Goal: Information Seeking & Learning: Find contact information

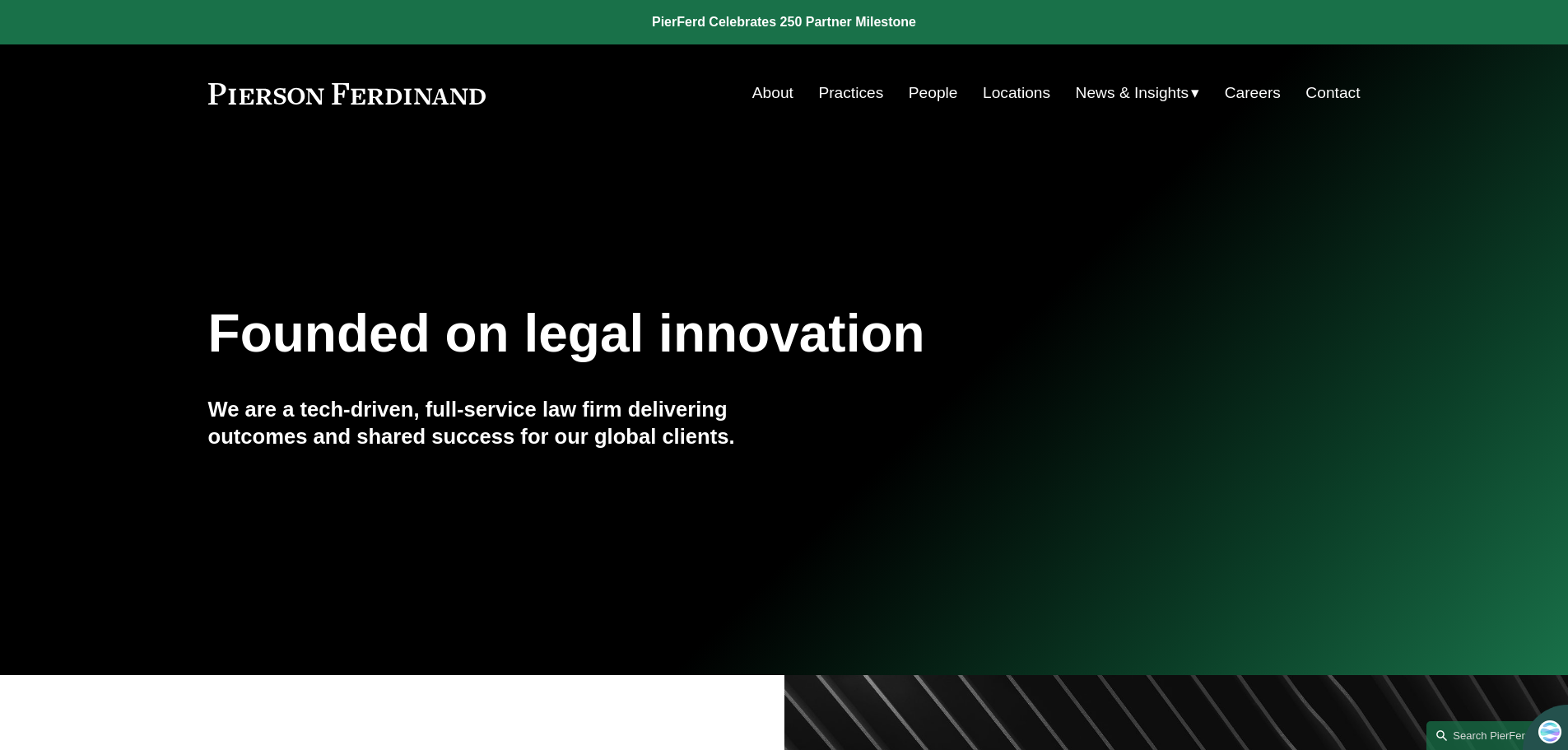
click at [924, 86] on link "People" at bounding box center [934, 93] width 49 height 31
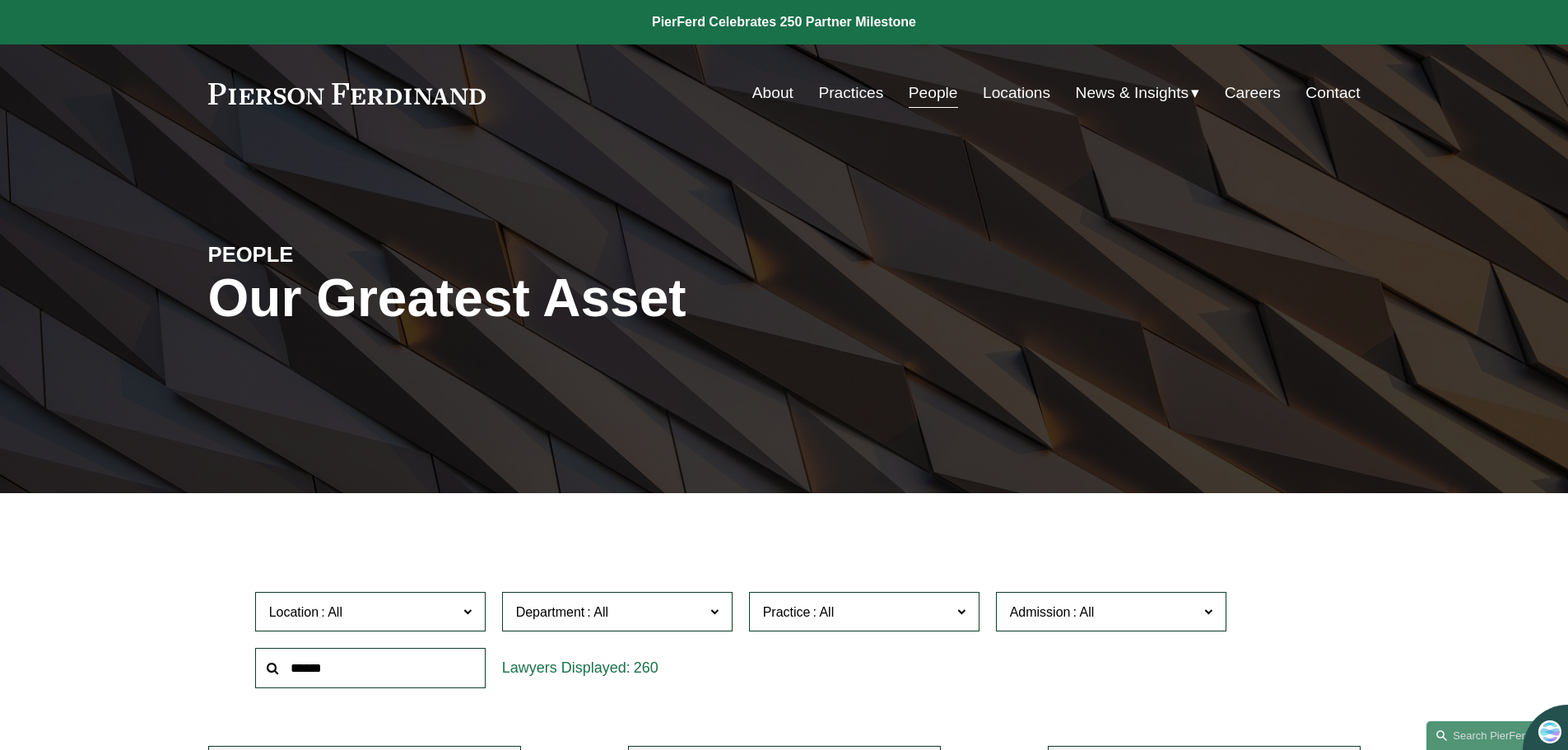
click at [351, 670] on input "text" at bounding box center [370, 668] width 231 height 40
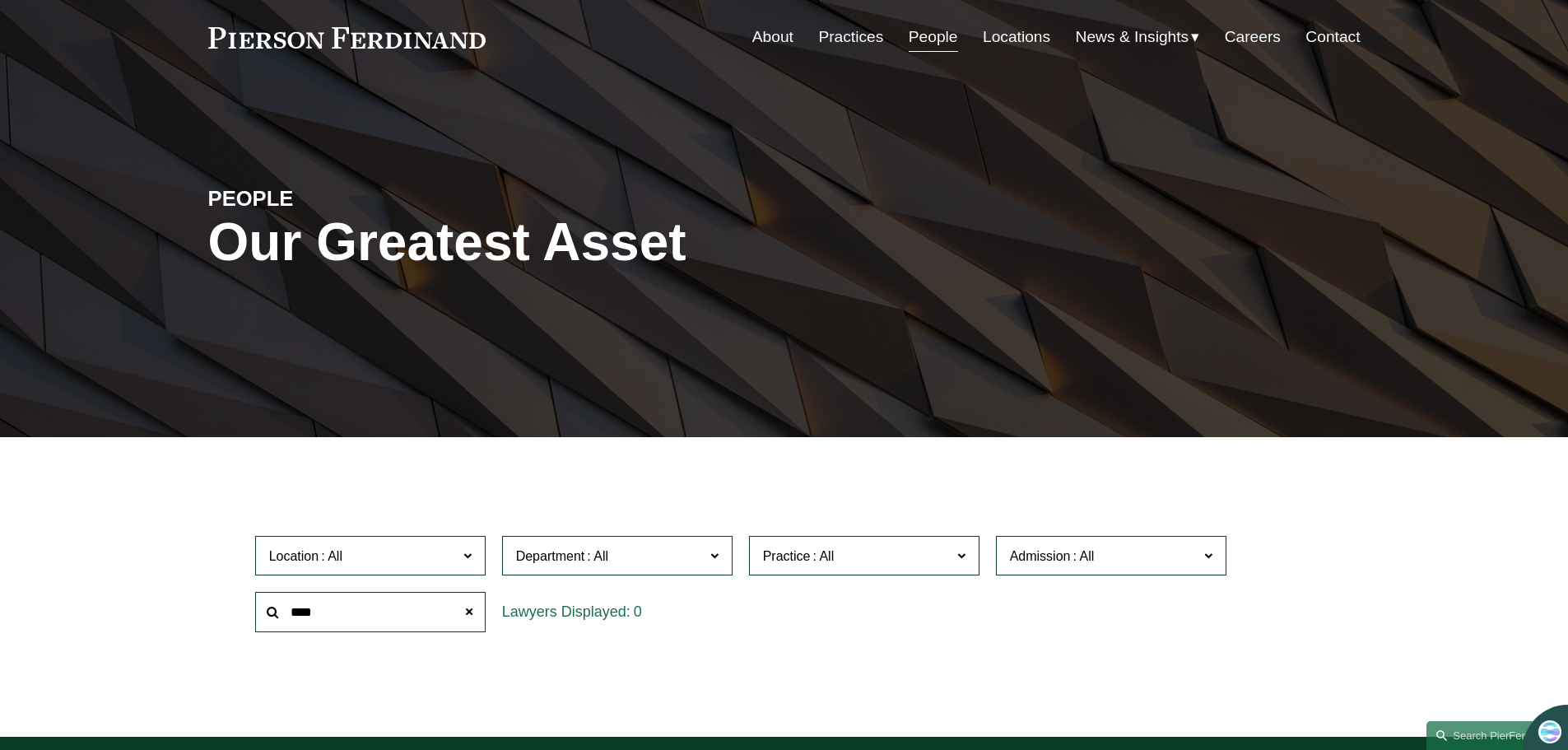
scroll to position [420, 0]
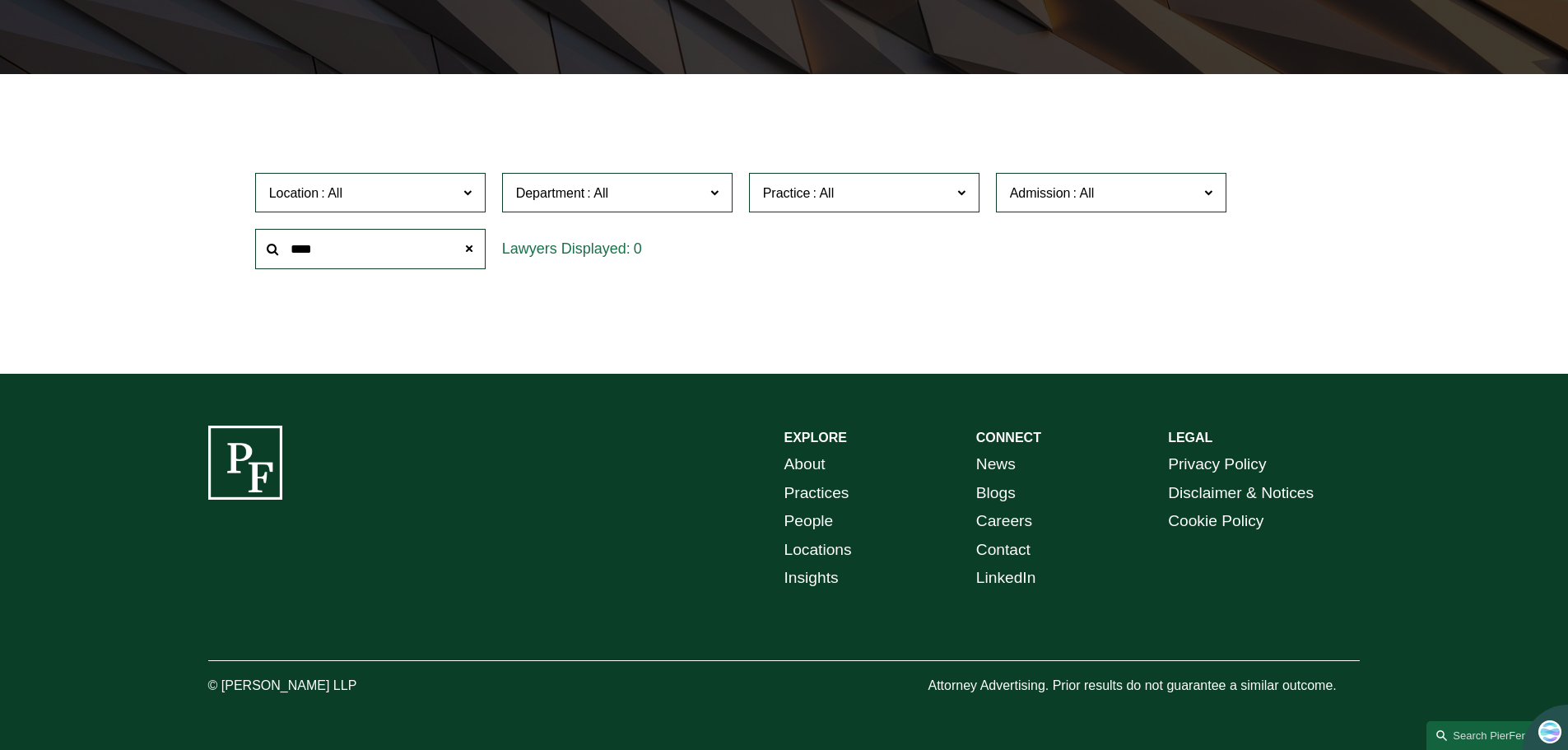
drag, startPoint x: 326, startPoint y: 247, endPoint x: 153, endPoint y: 237, distance: 173.3
click at [153, 237] on div "Filter Location All Atlanta Austin Boston Charlotte Chicago Cincinnati Clevelan…" at bounding box center [784, 237] width 1568 height 275
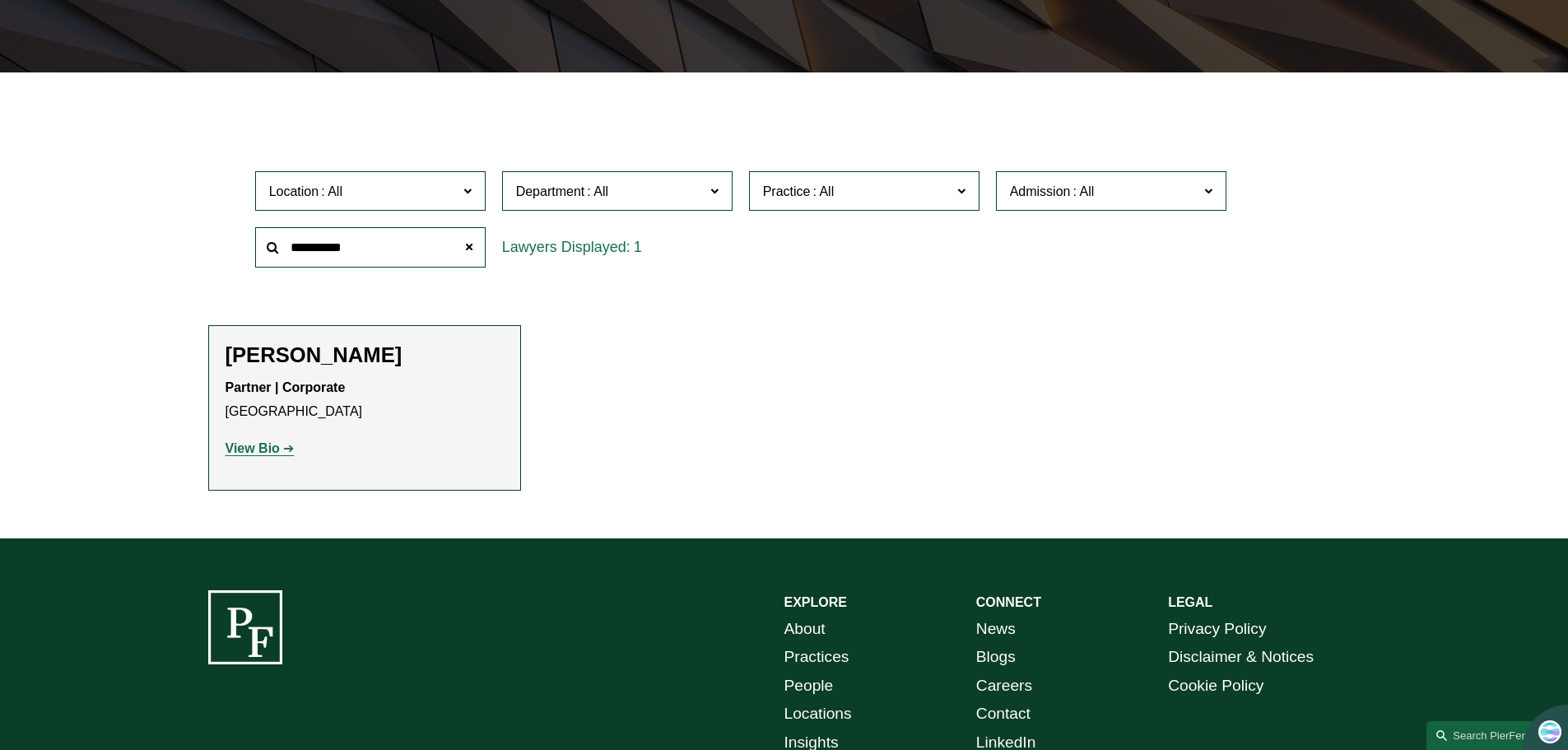
type input "**********"
click at [249, 450] on strong "View Bio" at bounding box center [252, 448] width 54 height 14
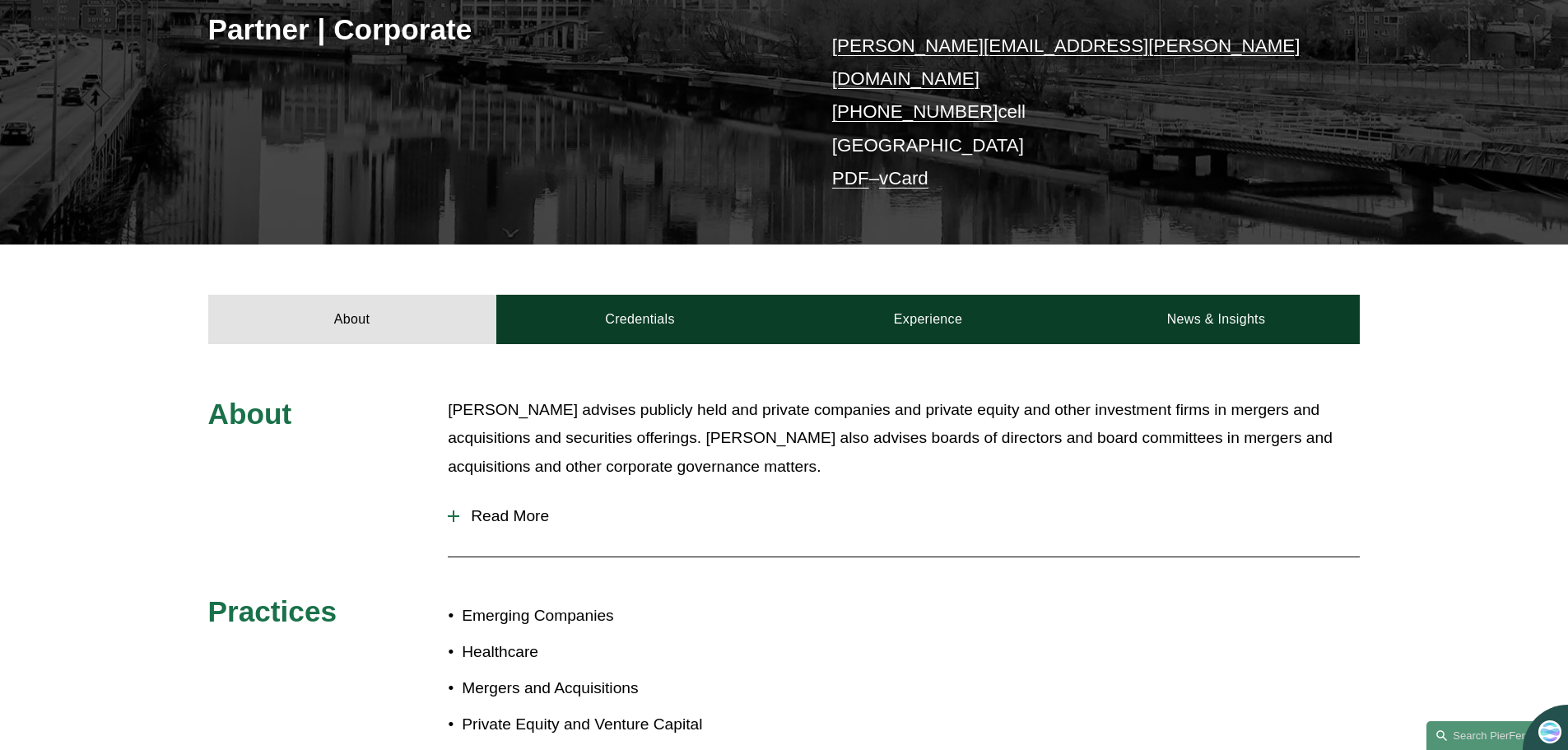
scroll to position [165, 0]
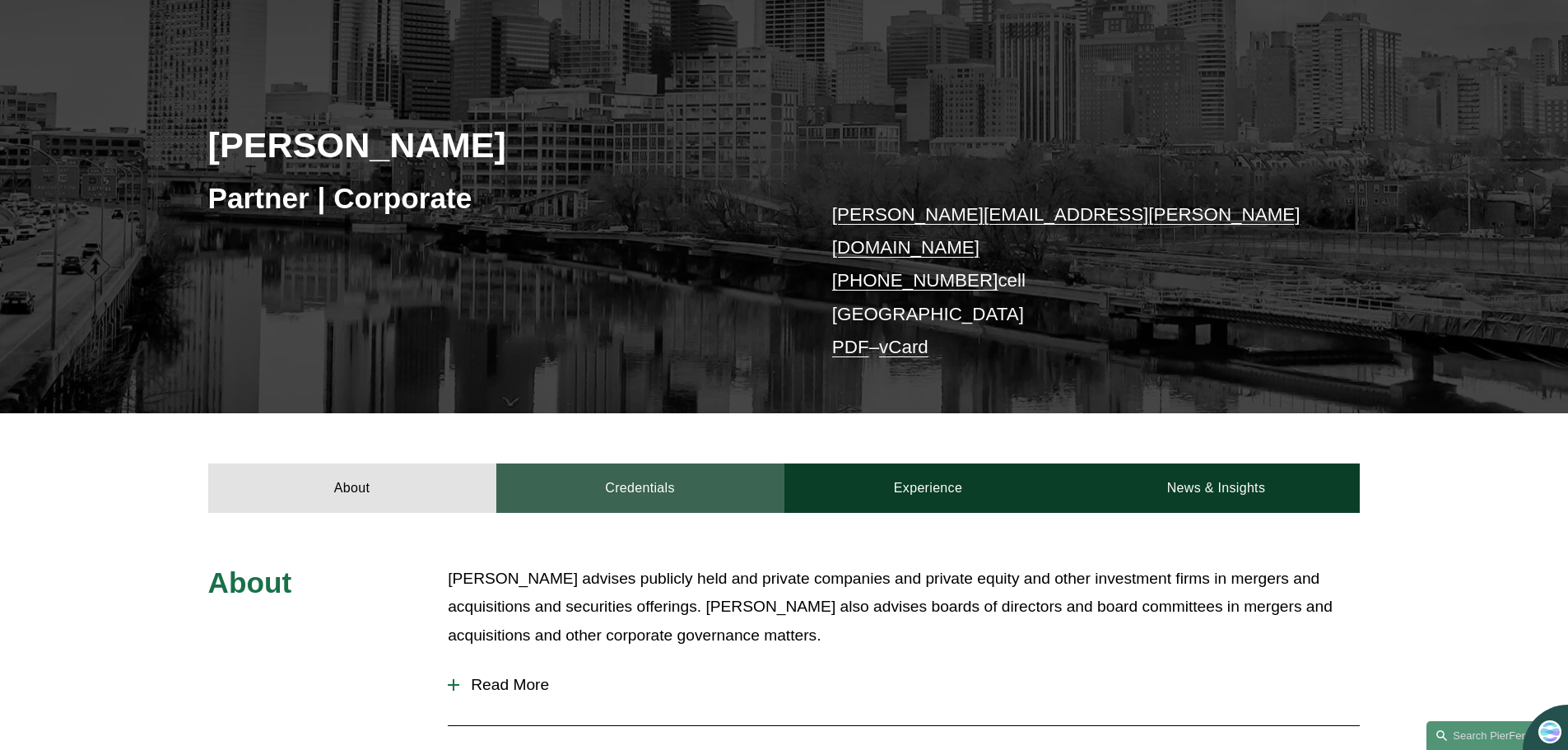
click at [636, 468] on link "Credentials" at bounding box center [640, 488] width 288 height 49
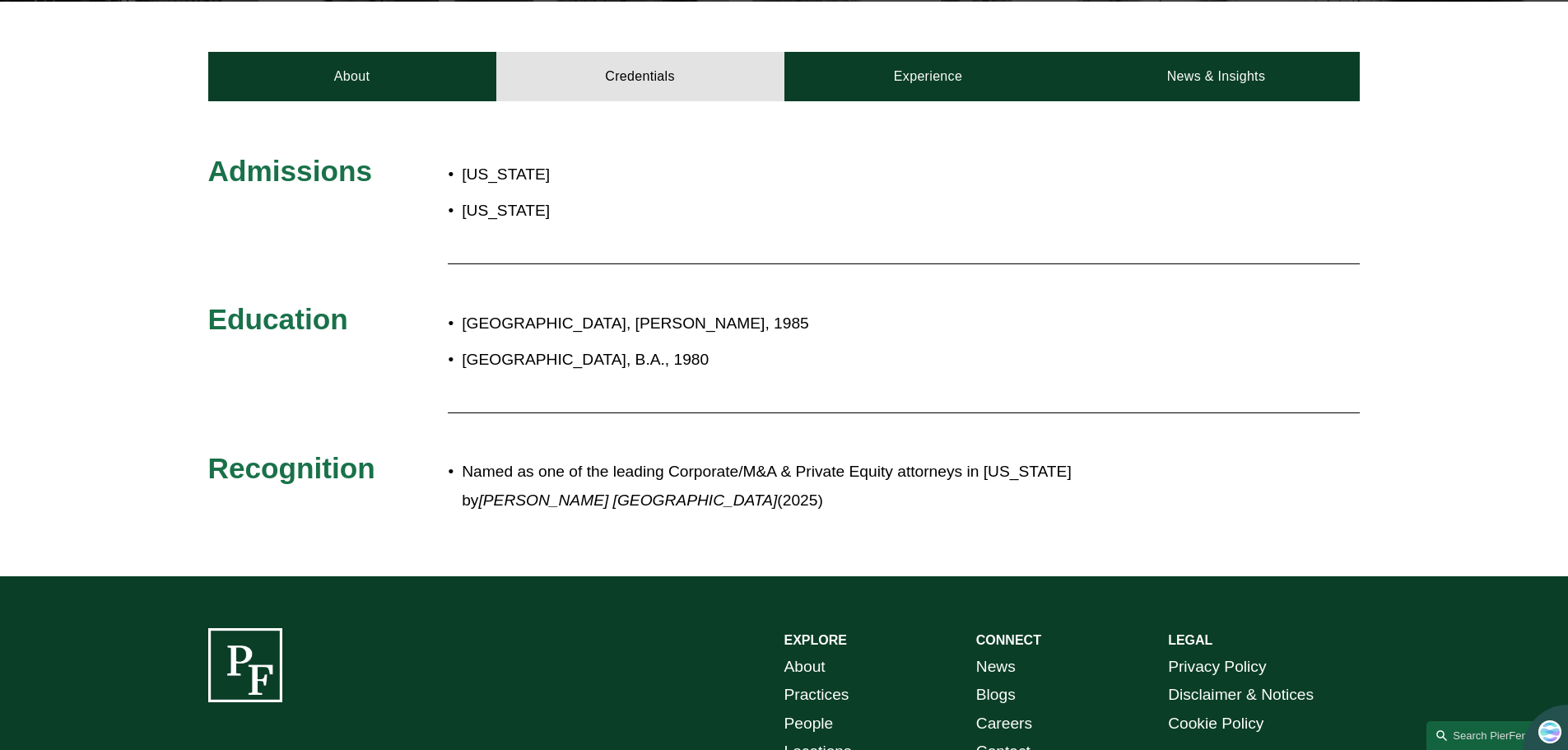
scroll to position [0, 0]
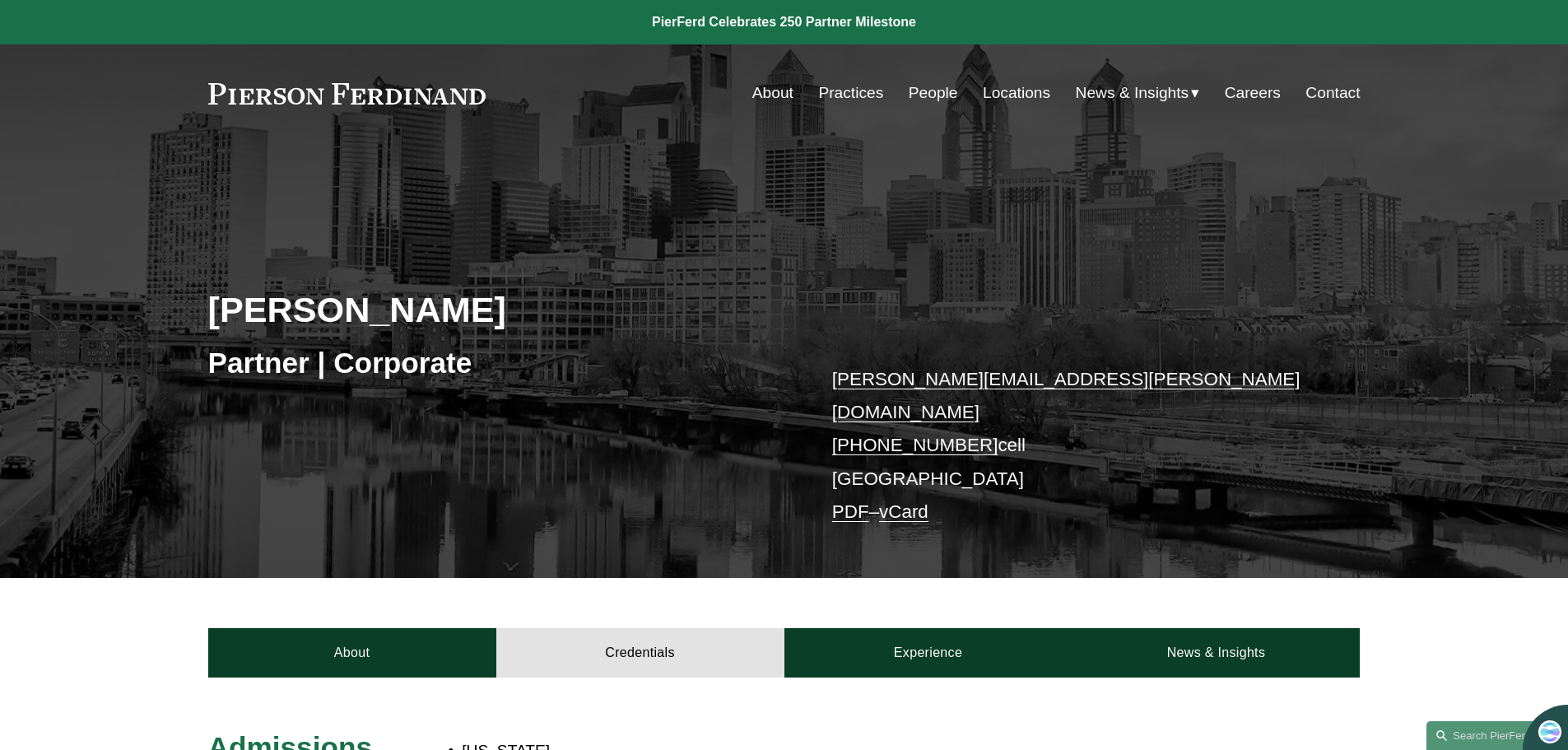
click at [848, 95] on link "Practices" at bounding box center [850, 93] width 65 height 31
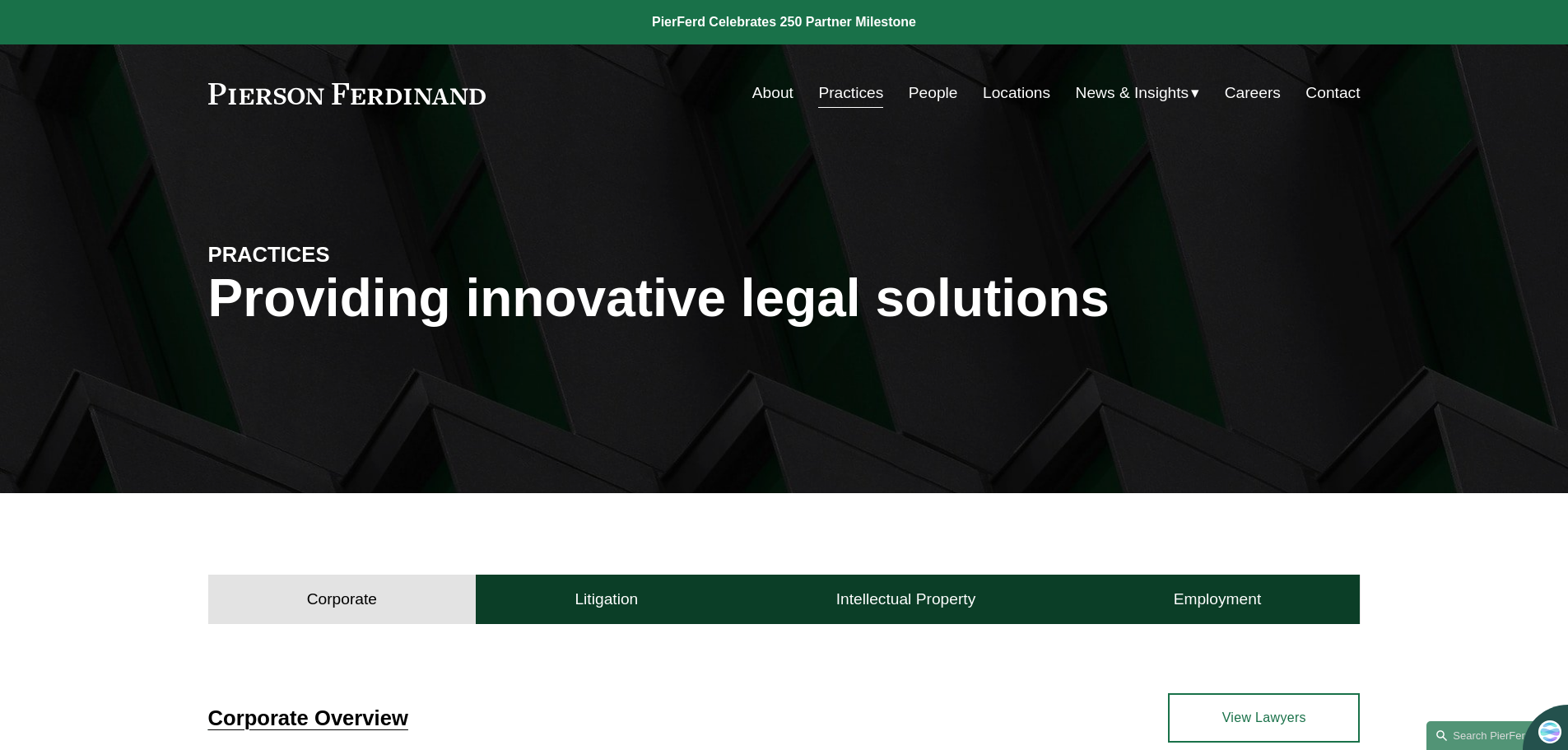
click at [913, 90] on link "People" at bounding box center [934, 93] width 49 height 31
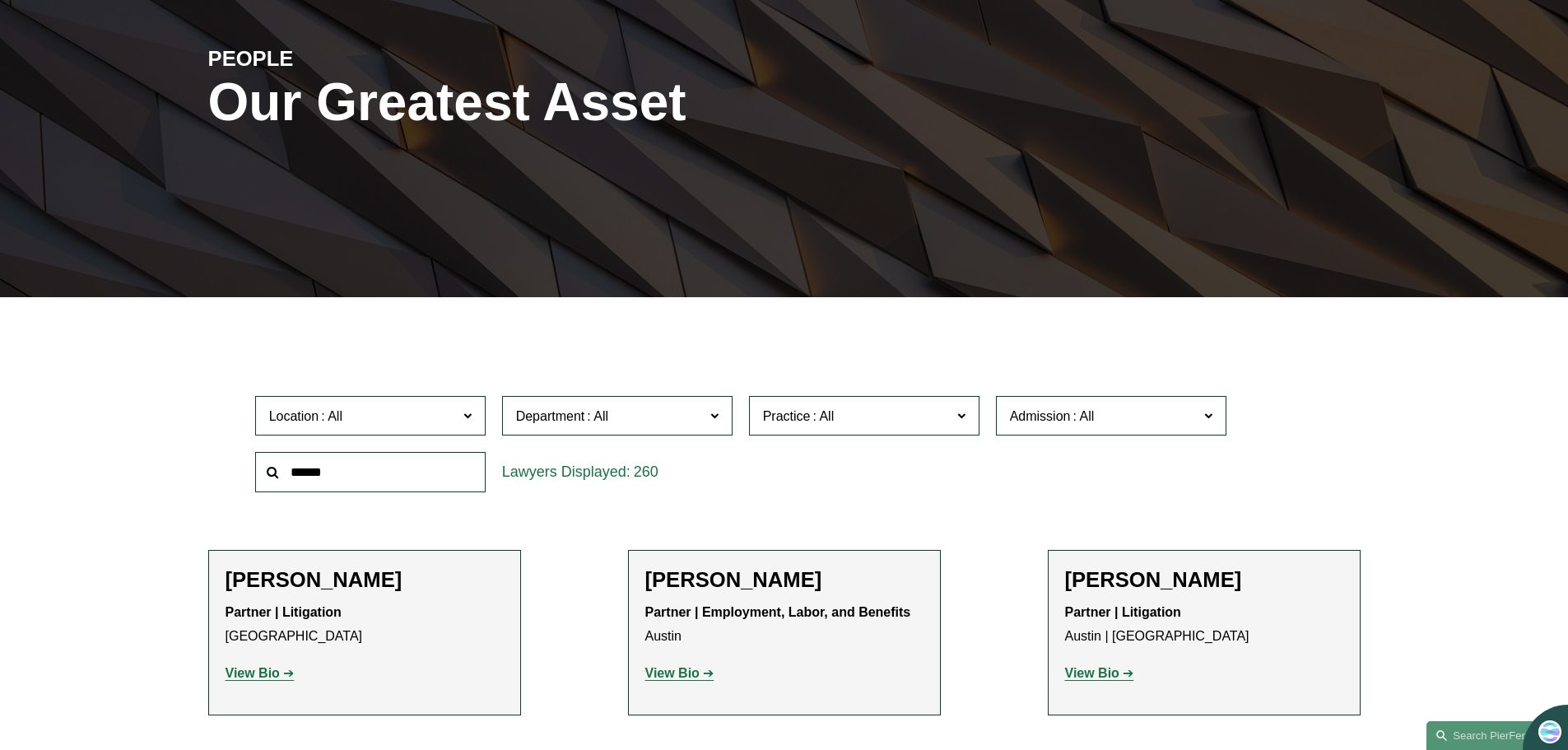
scroll to position [494, 0]
